Goal: Information Seeking & Learning: Find specific page/section

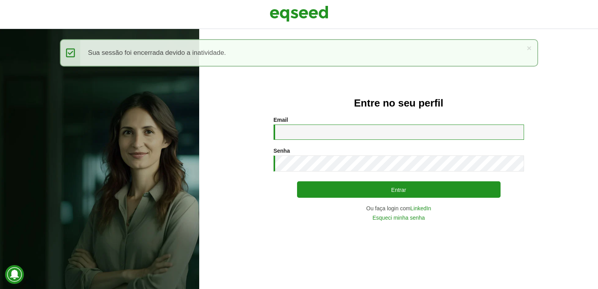
click at [303, 135] on input "Email *" at bounding box center [399, 132] width 251 height 15
type input "**********"
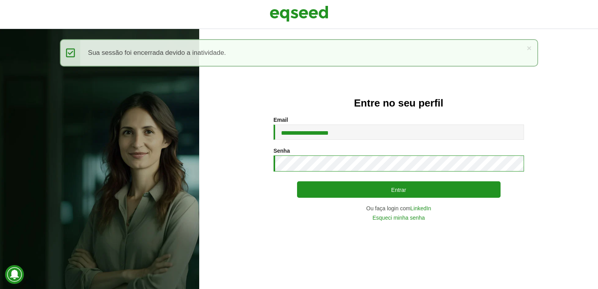
click at [297, 181] on button "Entrar" at bounding box center [399, 189] width 204 height 16
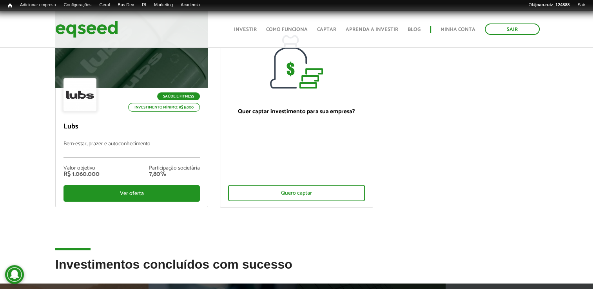
scroll to position [117, 0]
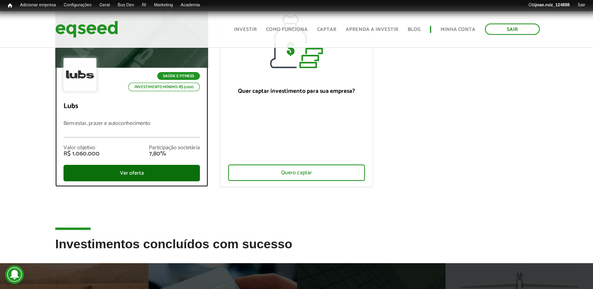
click at [146, 174] on div "Ver oferta" at bounding box center [131, 173] width 136 height 16
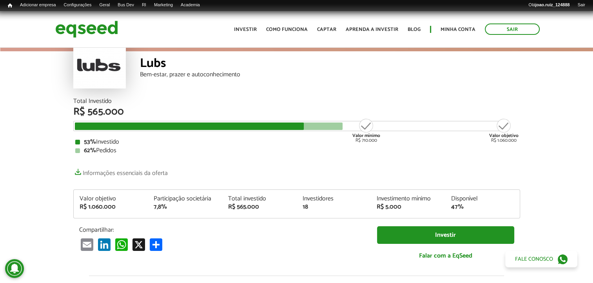
scroll to position [78, 0]
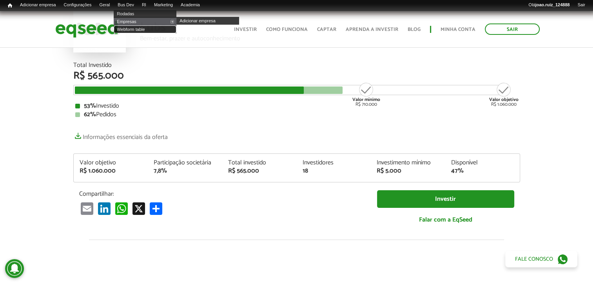
click at [138, 27] on link "Webform table" at bounding box center [145, 29] width 63 height 8
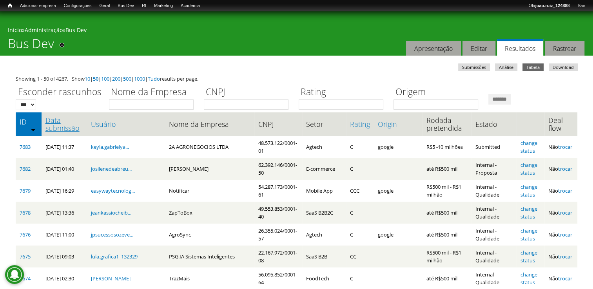
click at [51, 119] on link "Data submissão" at bounding box center [64, 124] width 38 height 16
click at [162, 104] on input "Nome da Empresa" at bounding box center [151, 104] width 85 height 10
click at [488, 94] on input "*******" at bounding box center [499, 99] width 22 height 11
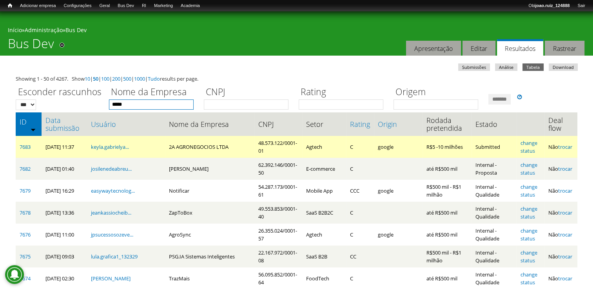
type input "*********"
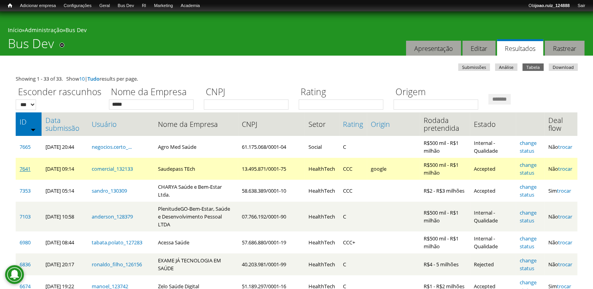
click at [23, 169] on link "7641" at bounding box center [25, 168] width 11 height 7
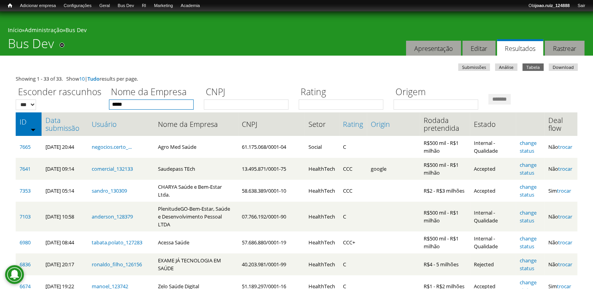
drag, startPoint x: 159, startPoint y: 105, endPoint x: -2, endPoint y: 46, distance: 170.8
click at [488, 94] on input "*******" at bounding box center [499, 99] width 22 height 11
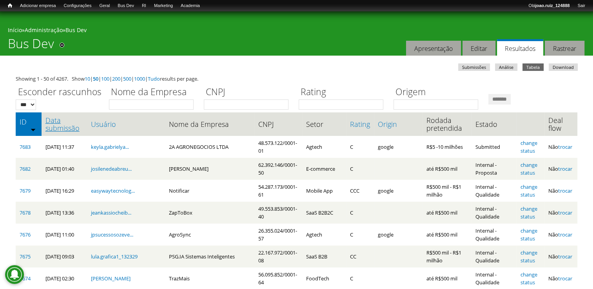
click at [50, 125] on link "Data submissão" at bounding box center [64, 124] width 38 height 16
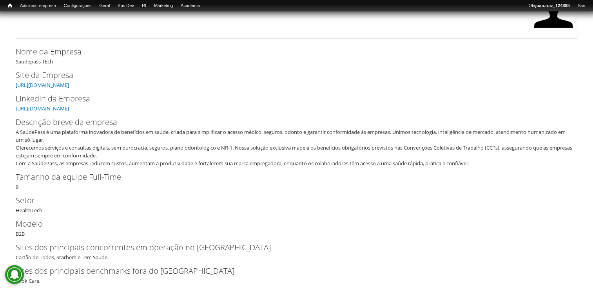
scroll to position [44, 0]
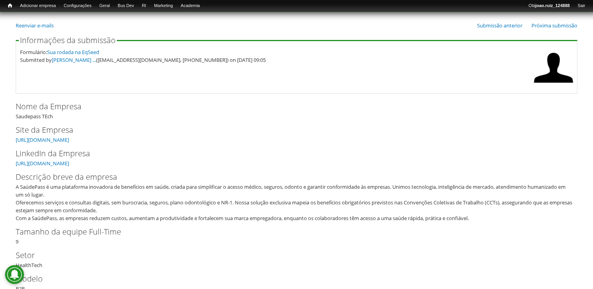
drag, startPoint x: 48, startPoint y: 184, endPoint x: 134, endPoint y: 209, distance: 89.8
click at [134, 209] on div "A SaúdePass é uma plataforma inovadora de benefícios em saúde, criada para simp…" at bounding box center [294, 202] width 556 height 39
copy div "é uma plataforma inovadora de benefícios em saúde, criada para simplificar o ac…"
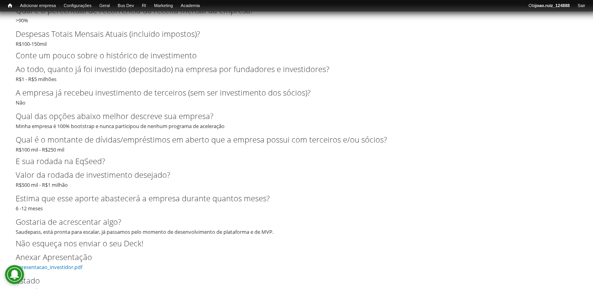
scroll to position [1845, 0]
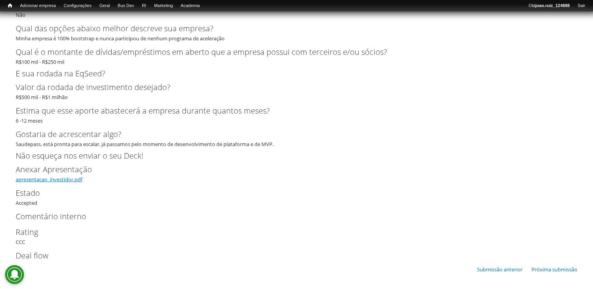
click at [77, 176] on link "apresentacao_investidor.pdf" at bounding box center [49, 179] width 67 height 7
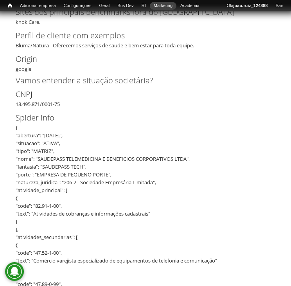
scroll to position [313, 0]
